Goal: Obtain resource: Obtain resource

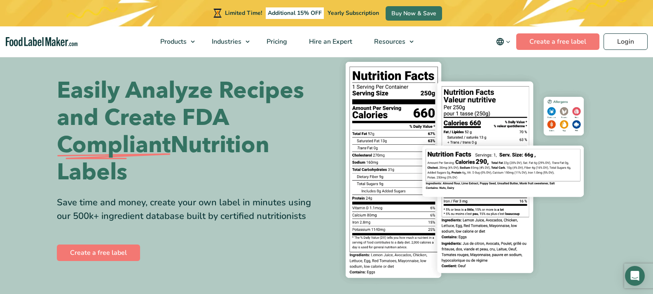
scroll to position [41, 0]
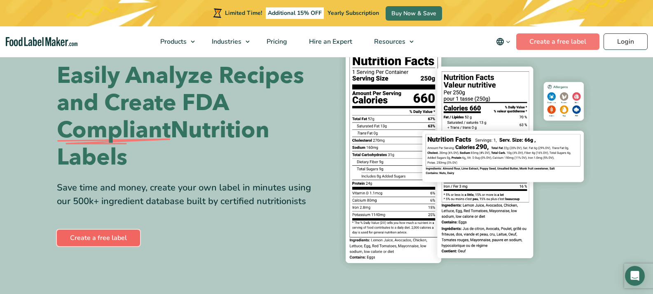
click at [96, 238] on link "Create a free label" at bounding box center [98, 237] width 83 height 16
